Goal: Task Accomplishment & Management: Use online tool/utility

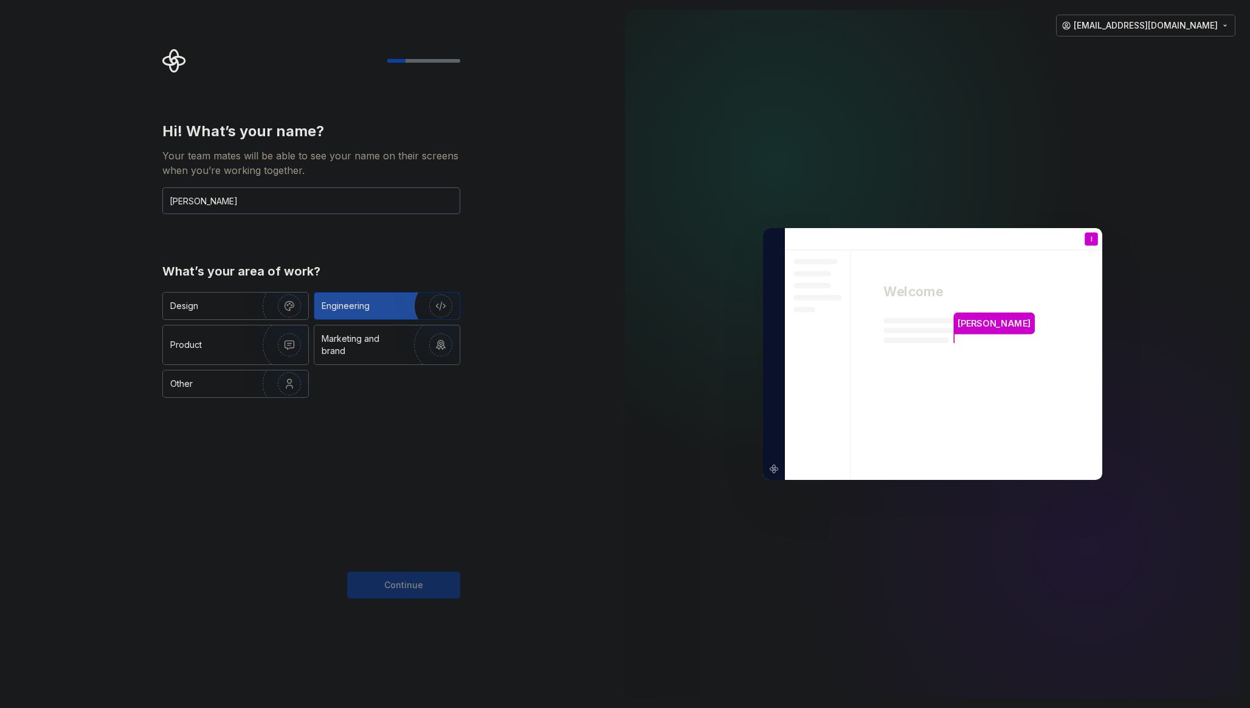
type input "Ivan Leschinsky"
click at [352, 300] on div "Engineering" at bounding box center [346, 306] width 48 height 12
click at [400, 585] on span "Continue" at bounding box center [403, 585] width 39 height 12
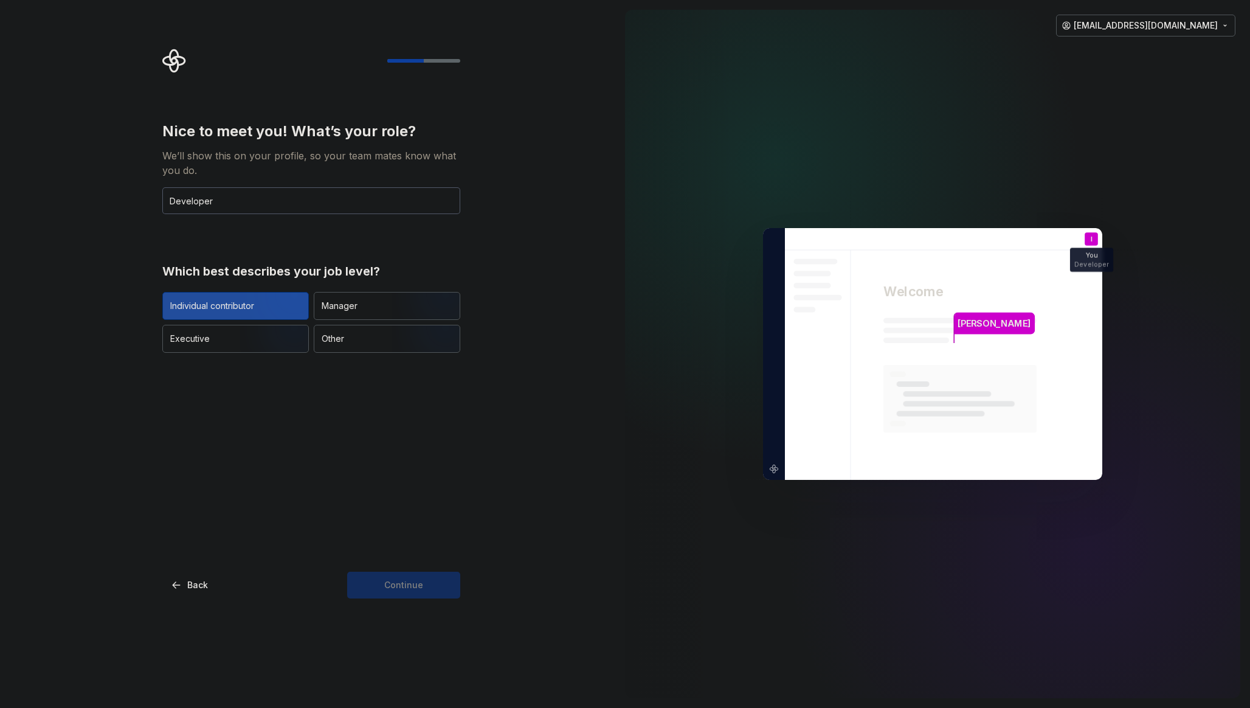
type input "Developer"
click at [244, 308] on img "button" at bounding box center [279, 320] width 78 height 81
click at [398, 585] on span "Continue" at bounding box center [403, 585] width 39 height 12
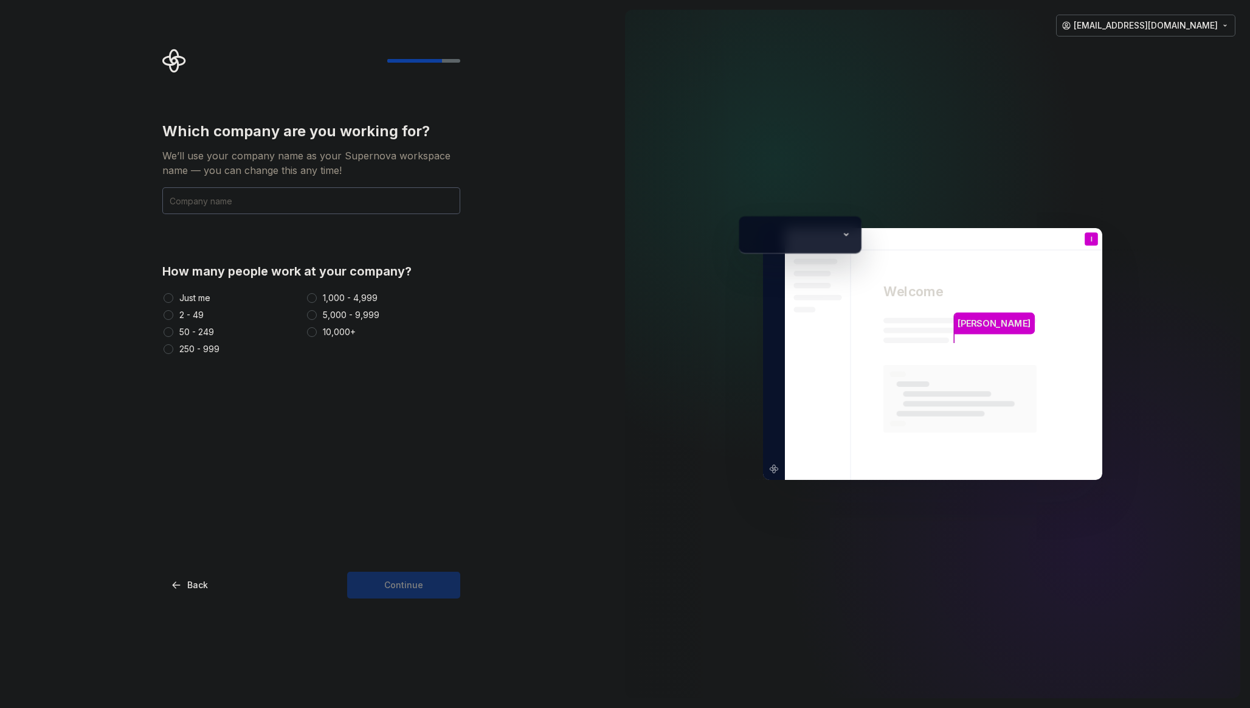
click at [189, 294] on div "Just me" at bounding box center [194, 298] width 31 height 12
click at [173, 294] on button "Just me" at bounding box center [169, 298] width 10 height 10
click at [211, 193] on input "text" at bounding box center [311, 200] width 298 height 27
type input "vano.dev"
click at [405, 581] on span "Continue" at bounding box center [403, 585] width 39 height 12
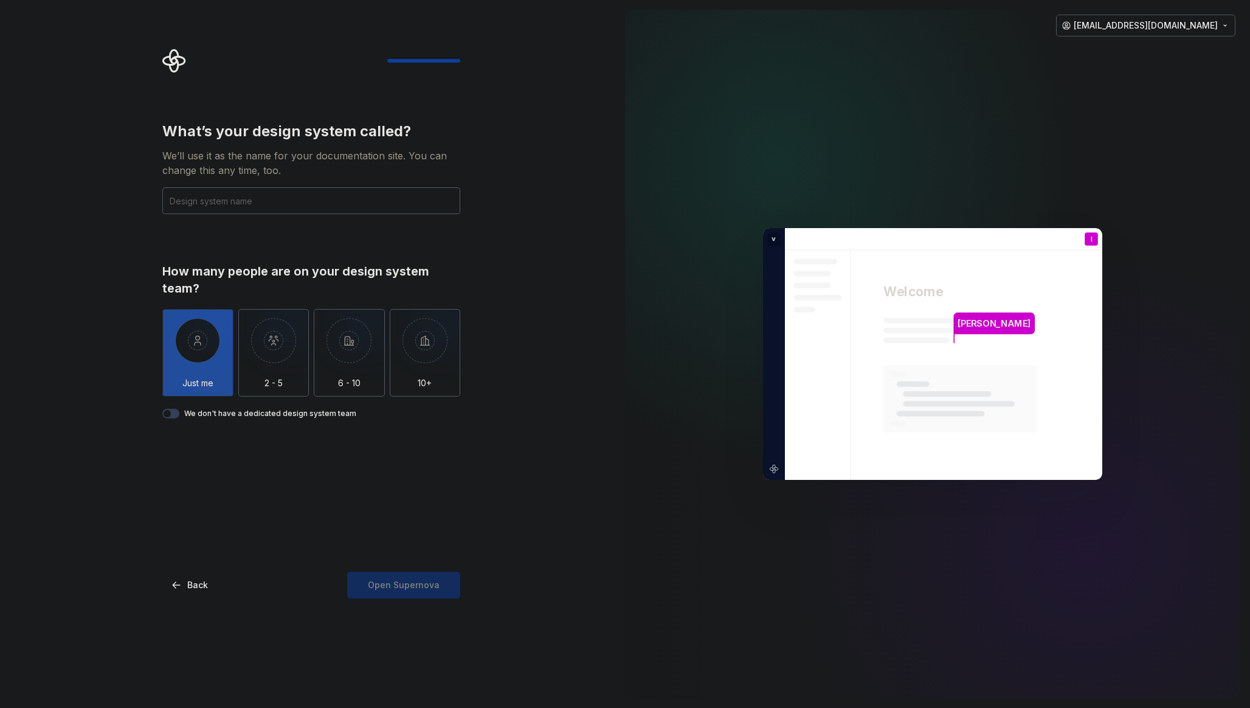
click at [215, 322] on img "button" at bounding box center [197, 349] width 71 height 81
click at [177, 411] on button "We don't have a dedicated design system team" at bounding box center [170, 413] width 17 height 10
click at [410, 585] on div "Open Supernova" at bounding box center [403, 584] width 113 height 27
click at [256, 198] on input "text" at bounding box center [311, 200] width 298 height 27
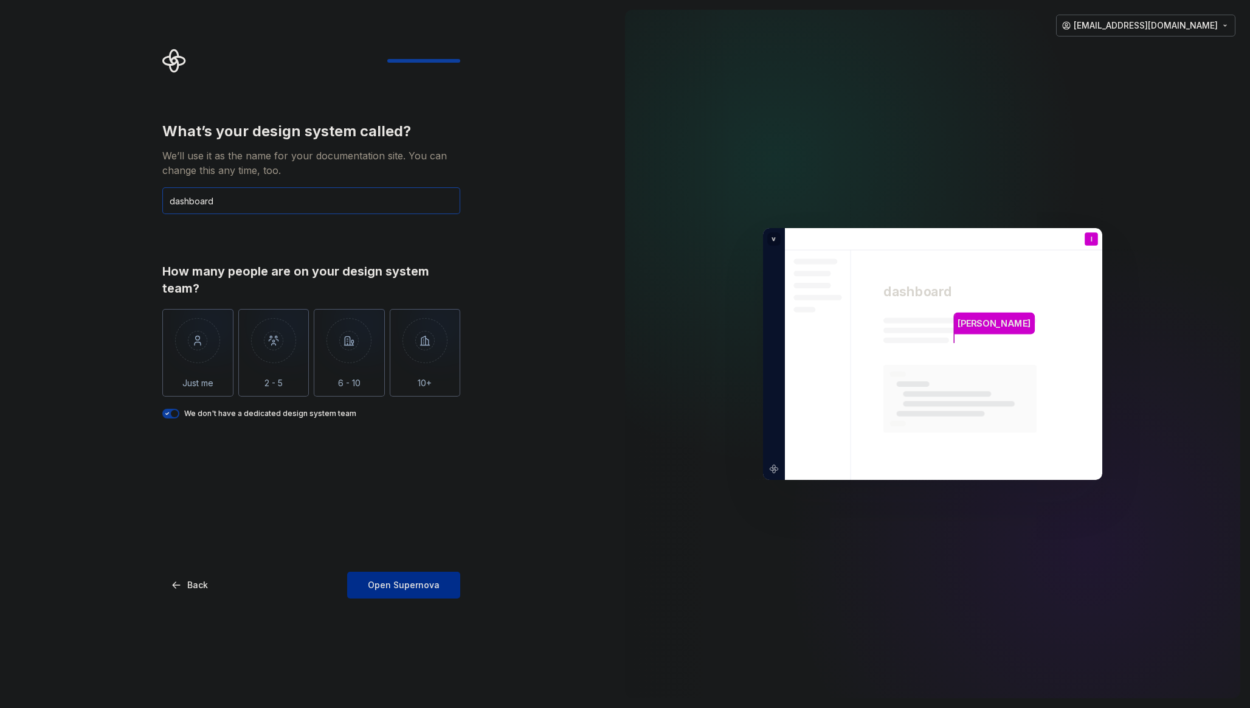
type input "dashboard"
click at [399, 587] on span "Open Supernova" at bounding box center [404, 585] width 72 height 12
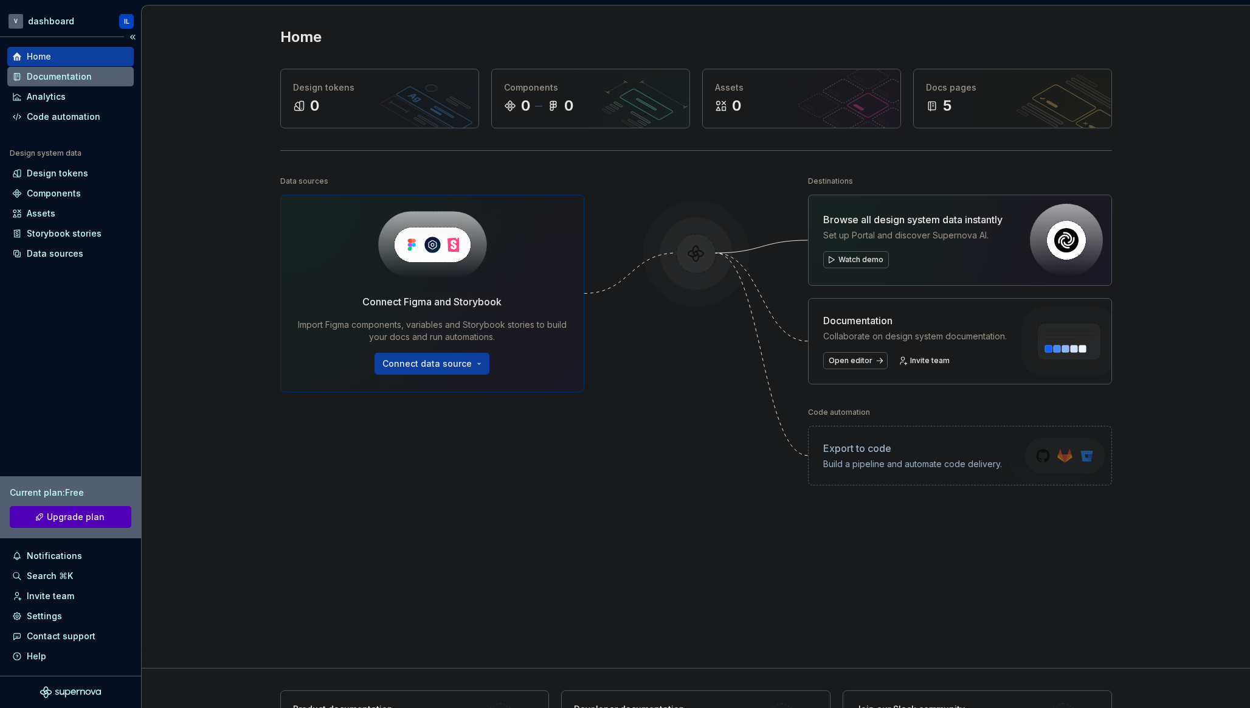
click at [56, 77] on div "Documentation" at bounding box center [59, 77] width 65 height 12
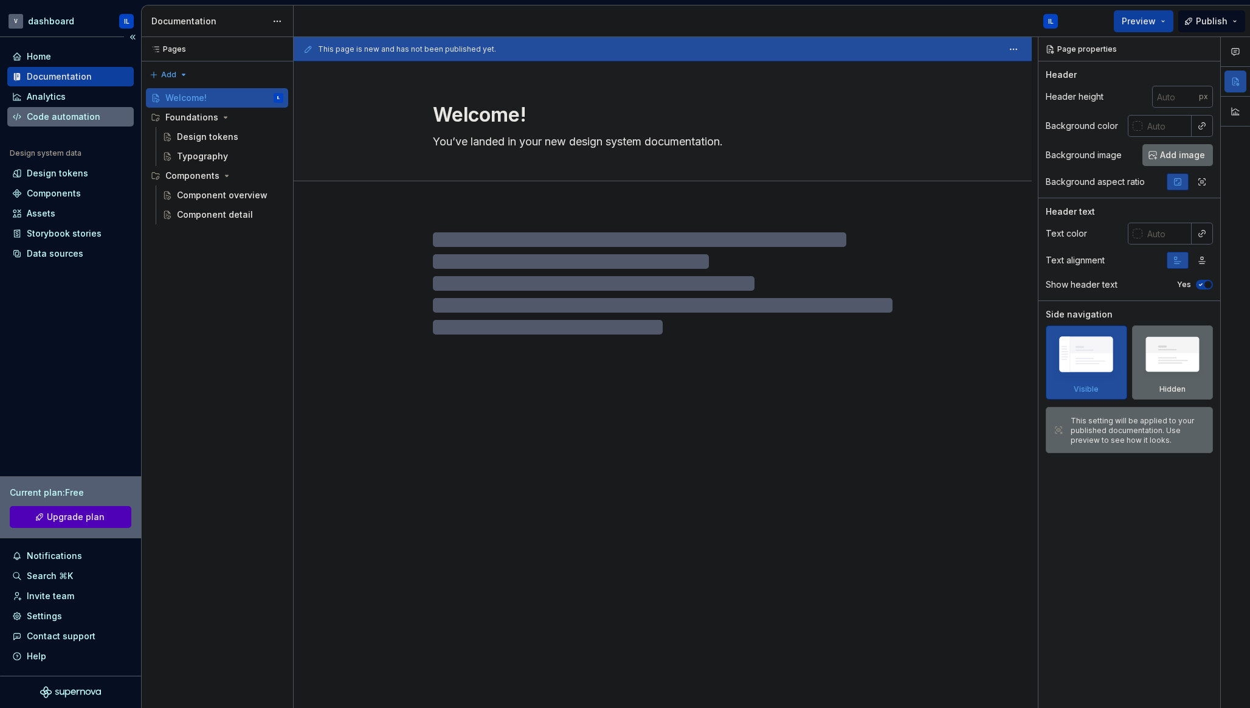
click at [67, 116] on div "Code automation" at bounding box center [64, 117] width 74 height 12
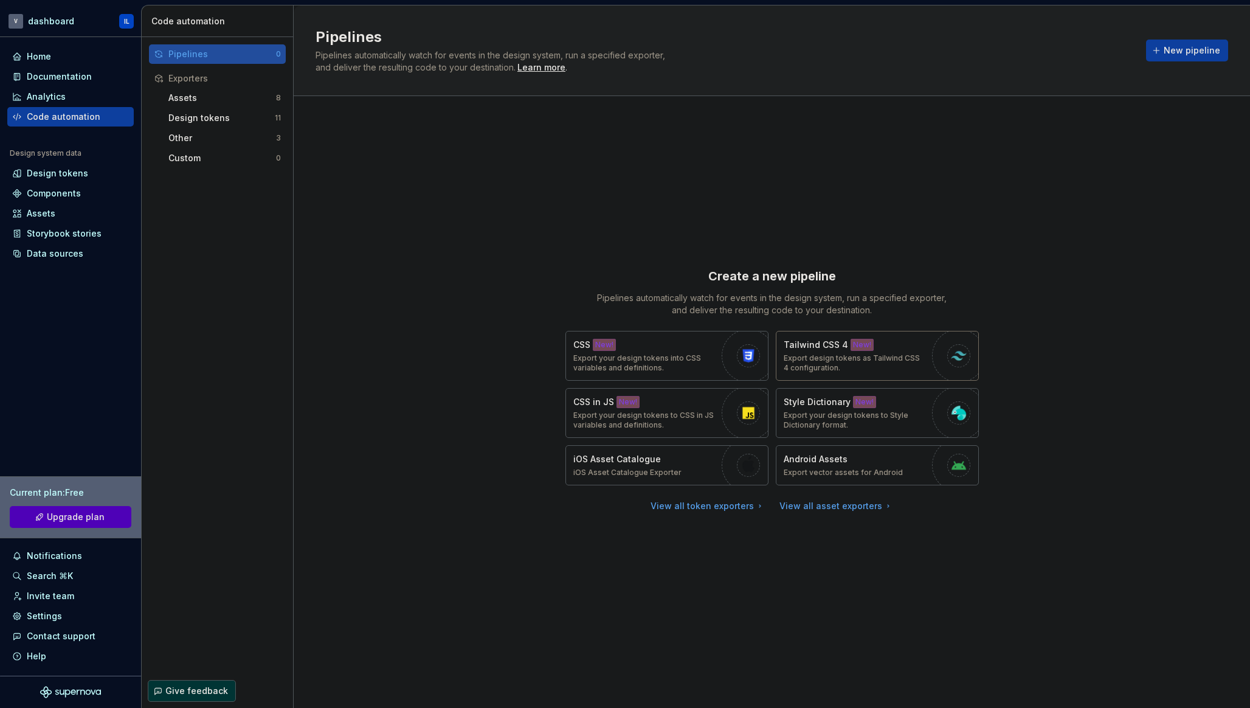
click at [837, 360] on p "Export design tokens as Tailwind CSS 4 configuration." at bounding box center [854, 362] width 142 height 19
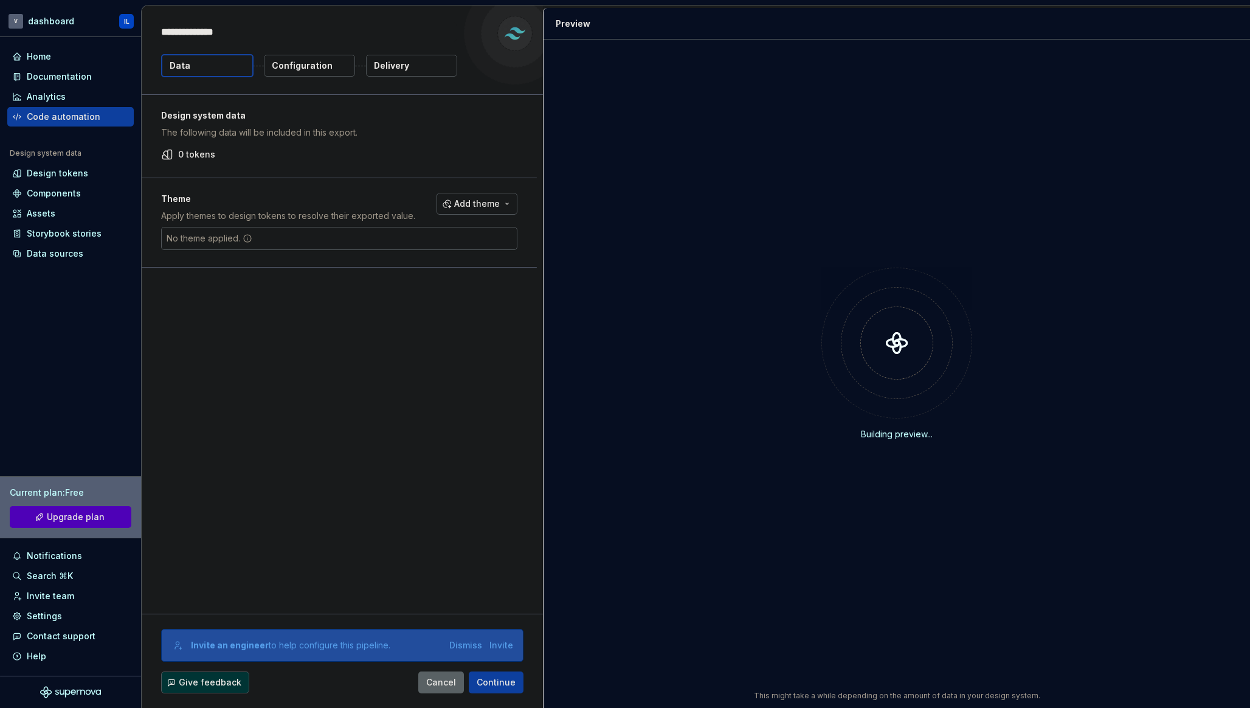
click at [377, 354] on div "Design system data The following data will be included in this export. 0 tokens…" at bounding box center [342, 354] width 401 height 518
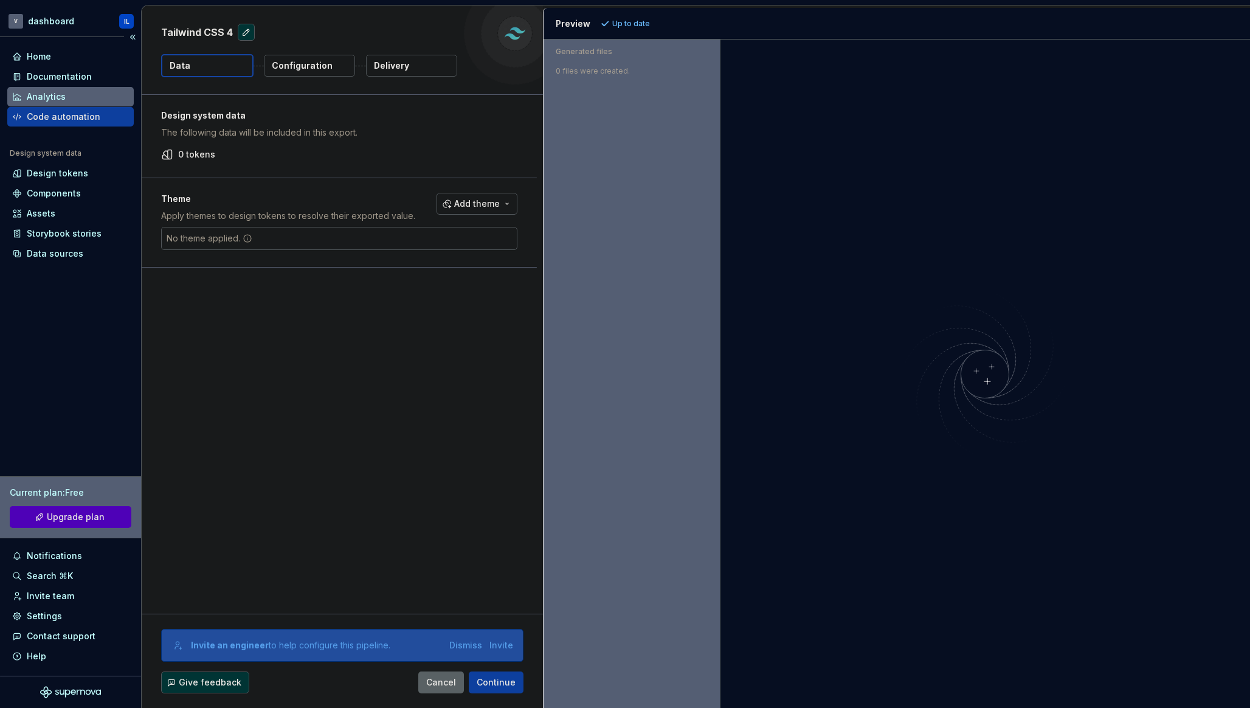
click at [39, 89] on div "Analytics" at bounding box center [70, 96] width 126 height 19
click at [57, 78] on div "Documentation" at bounding box center [59, 77] width 65 height 12
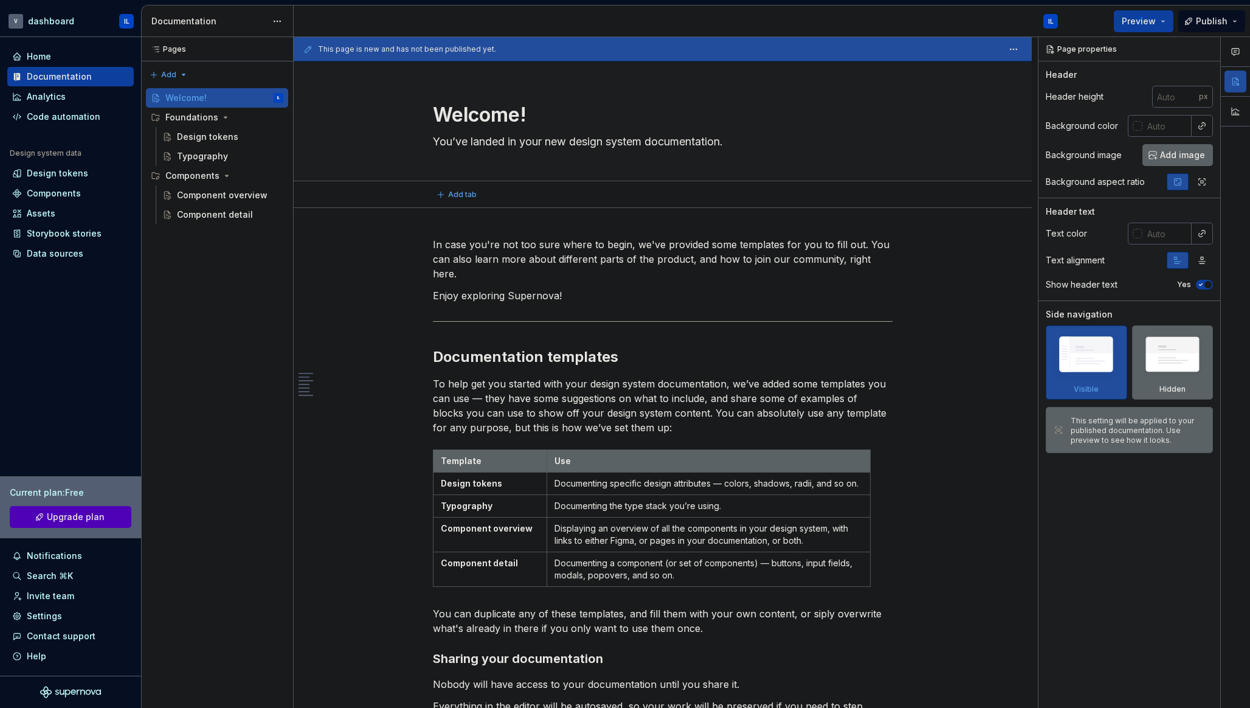
type textarea "*"
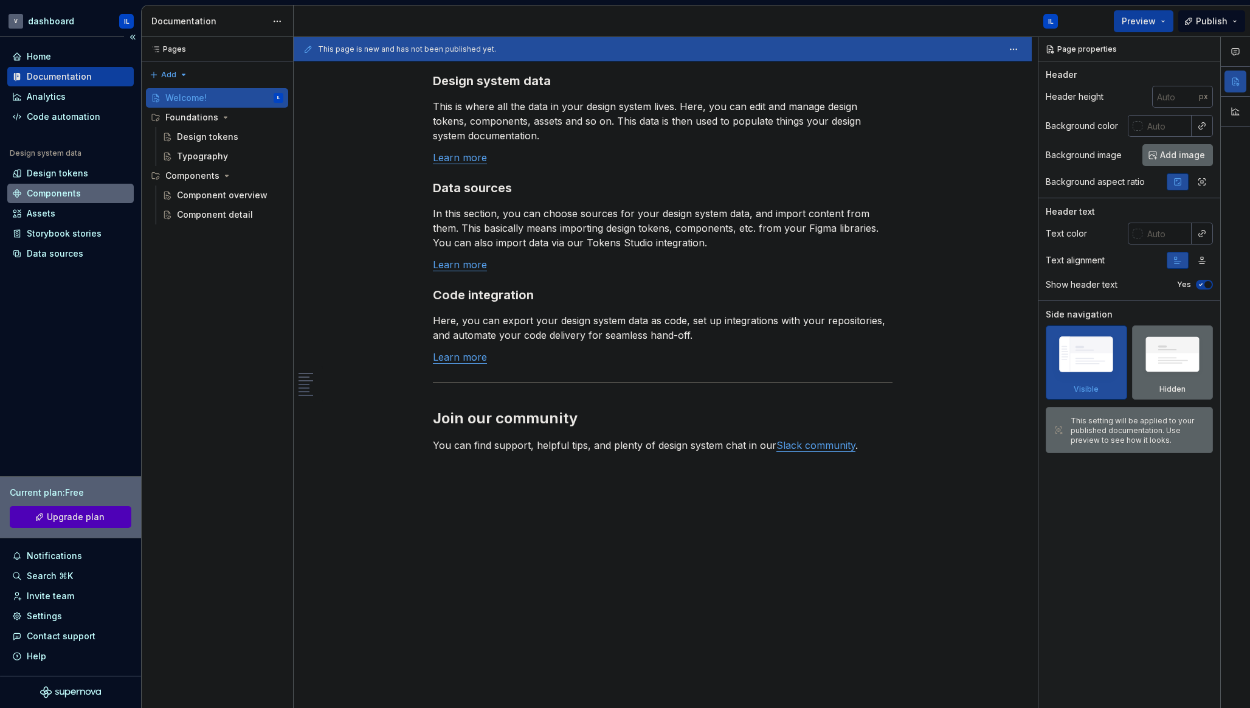
click at [52, 198] on div "Components" at bounding box center [54, 193] width 54 height 12
